Goal: Check status: Check status

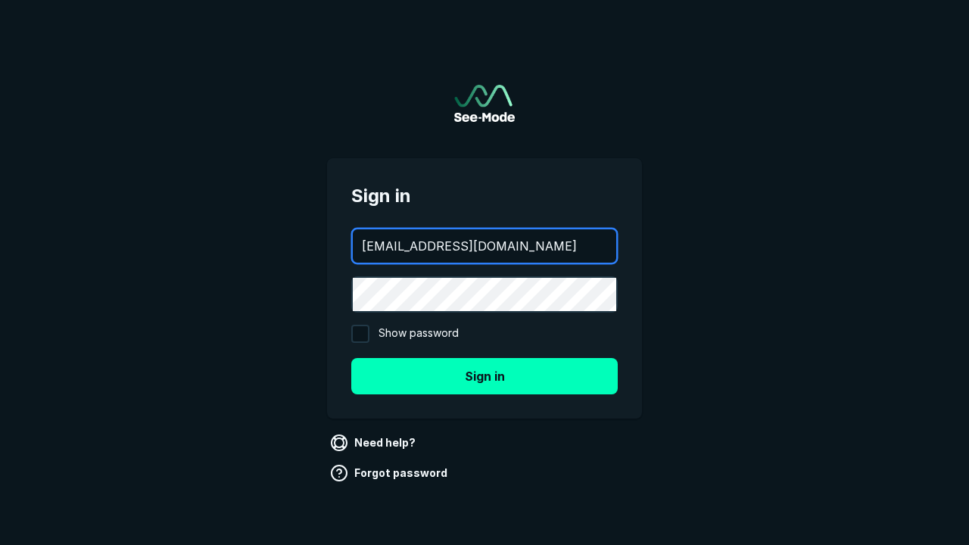
type input "[EMAIL_ADDRESS][DOMAIN_NAME]"
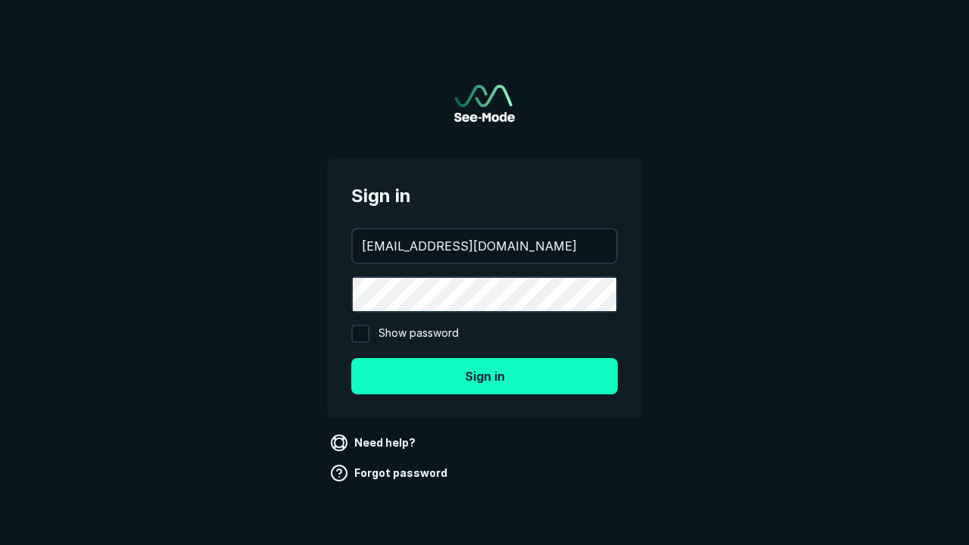
click at [485, 376] on button "Sign in" at bounding box center [484, 376] width 267 height 36
